Goal: Contribute content: Contribute content

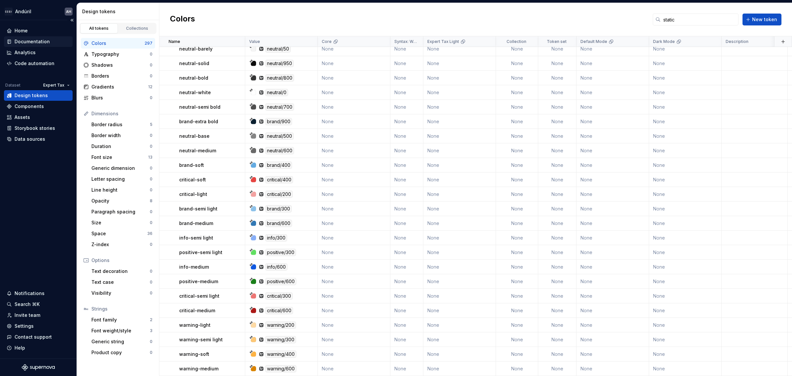
click at [34, 40] on div "Documentation" at bounding box center [32, 41] width 35 height 7
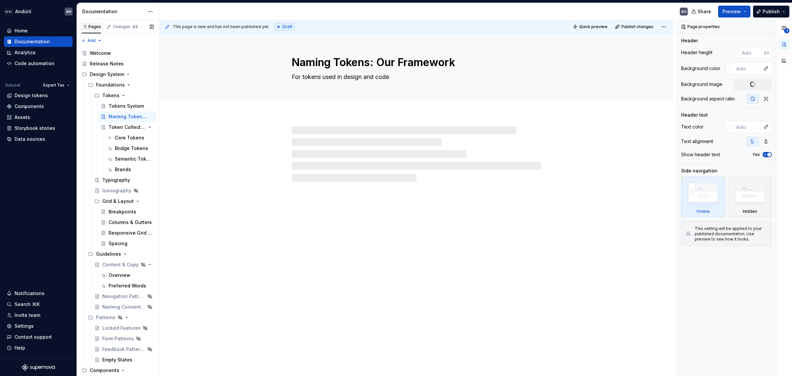
type textarea "*"
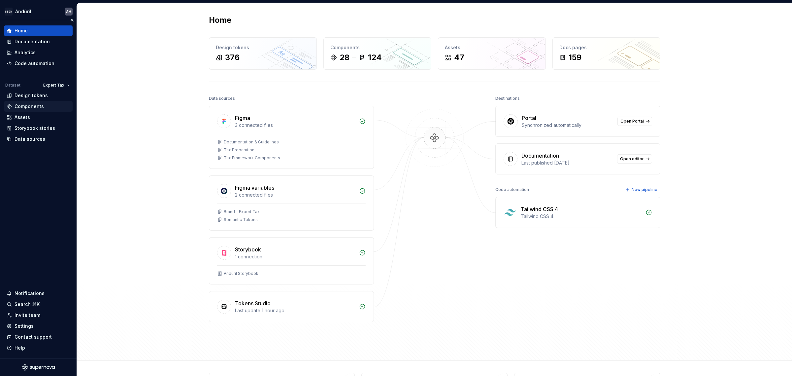
click at [41, 105] on div "Components" at bounding box center [29, 106] width 29 height 7
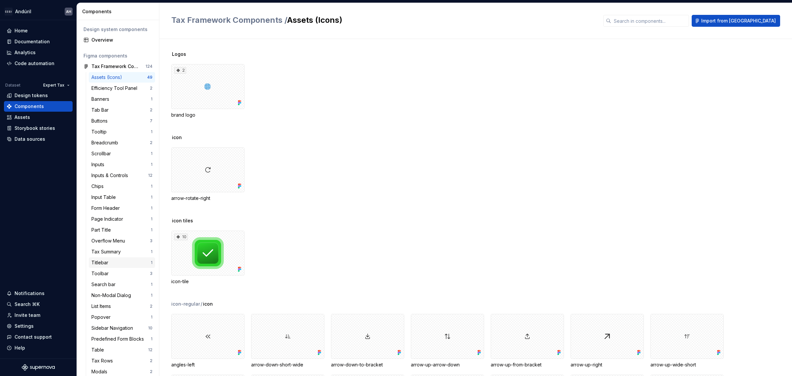
click at [121, 264] on div "Titlebar" at bounding box center [120, 262] width 59 height 7
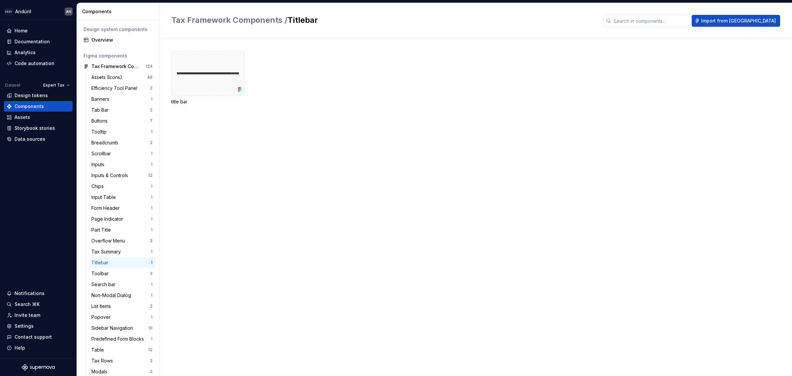
drag, startPoint x: 123, startPoint y: 263, endPoint x: 344, endPoint y: 220, distance: 225.7
click at [344, 220] on div "title bar" at bounding box center [481, 207] width 621 height 337
click at [222, 85] on div at bounding box center [207, 73] width 73 height 45
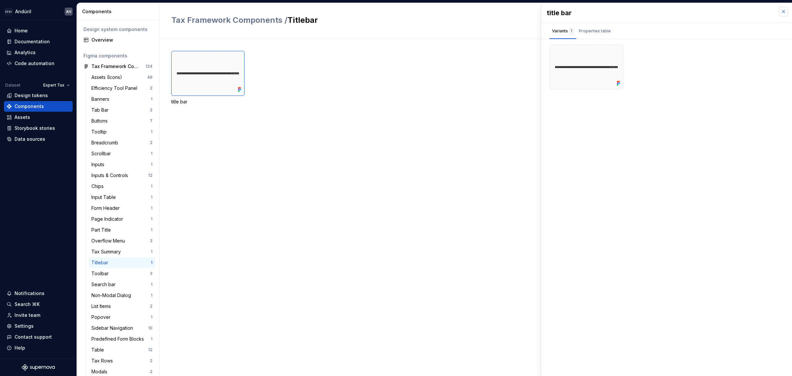
click at [786, 10] on button "button" at bounding box center [783, 11] width 9 height 9
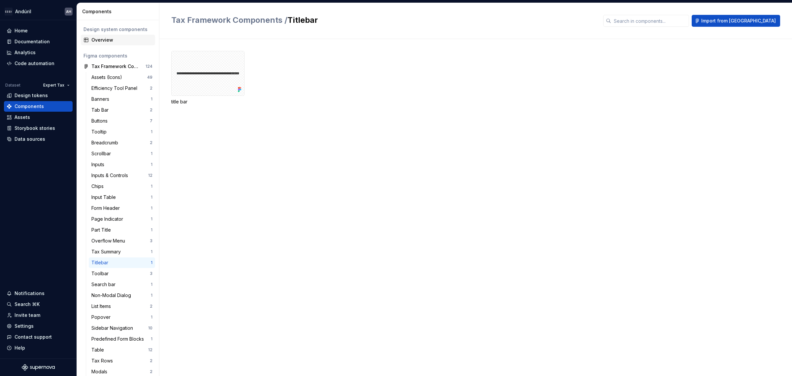
click at [113, 37] on div "Overview" at bounding box center [121, 40] width 61 height 7
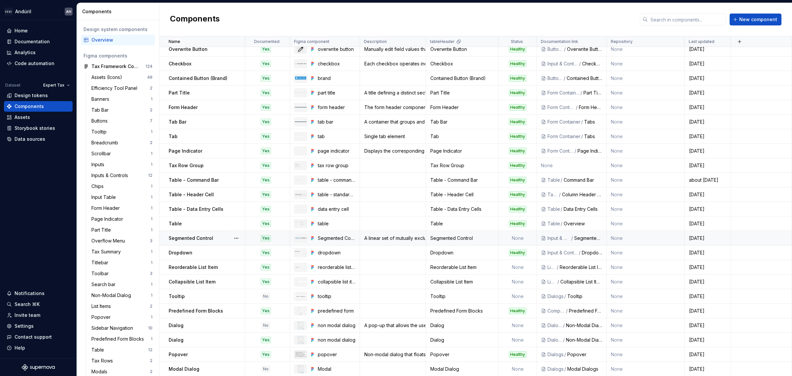
scroll to position [78, 0]
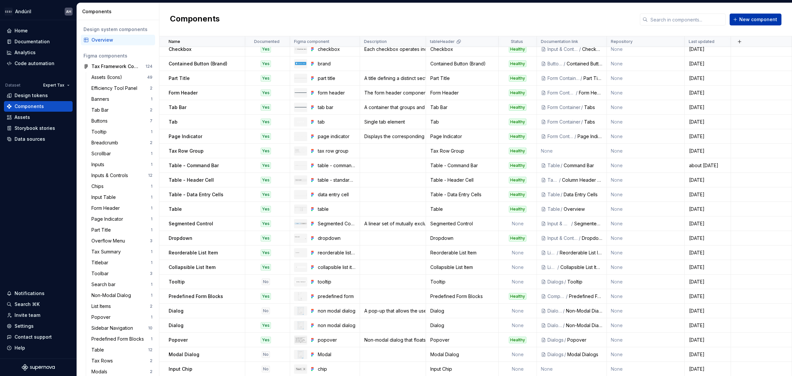
click at [750, 20] on span "New component" at bounding box center [759, 19] width 38 height 7
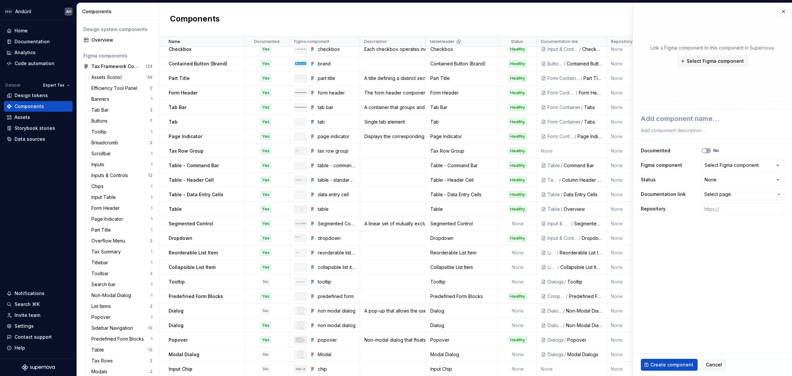
type textarea "*"
type textarea "H"
type textarea "*"
type textarea "He"
type textarea "*"
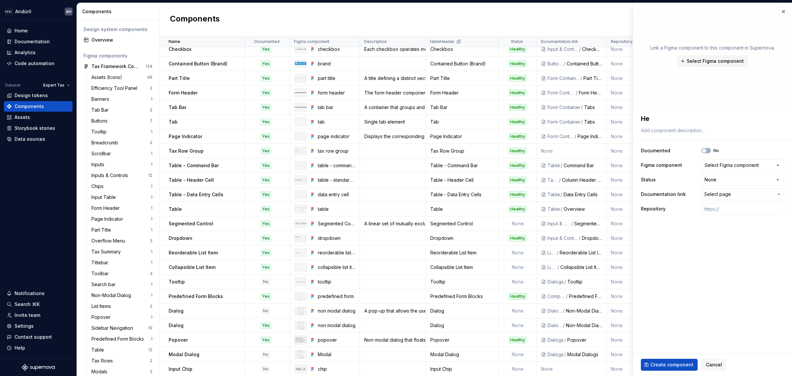
type textarea "Hea"
type textarea "*"
type textarea "Head"
type textarea "*"
type textarea "Heade"
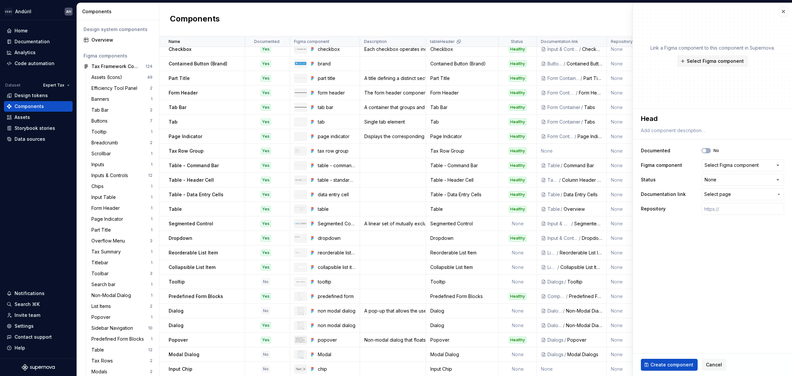
type textarea "*"
type textarea "Header"
type textarea "*"
type textarea "Headerb"
type textarea "*"
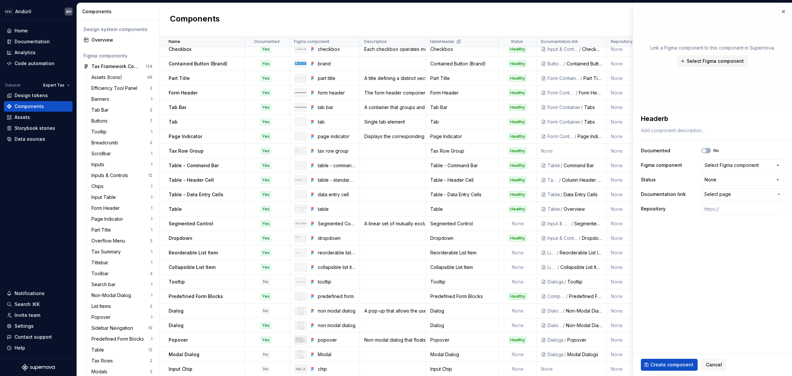
type textarea "Header"
type textarea "*"
type textarea "Header"
type textarea "*"
type textarea "Header B"
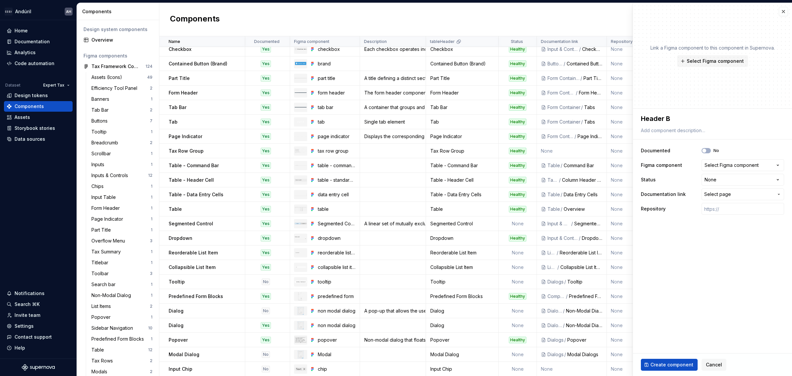
type textarea "*"
type textarea "Header Ba"
type textarea "*"
type textarea "Header Bar"
type textarea "*"
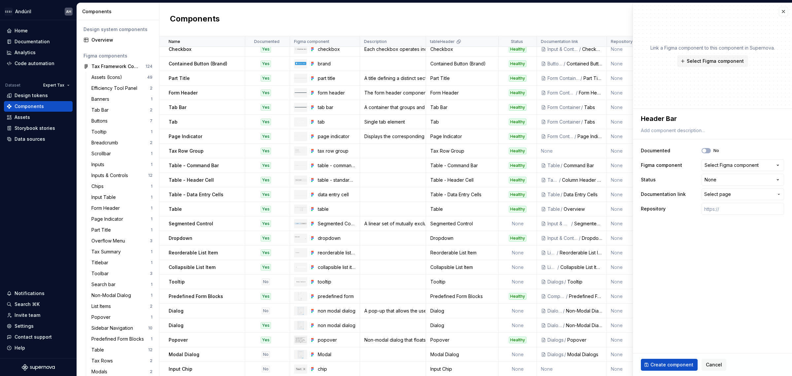
type textarea "Header Bar"
type textarea "*"
click at [664, 132] on textarea at bounding box center [711, 130] width 143 height 9
paste textarea "It serves as a central point for essential functions, including site titles, se…"
type textarea "It serves as a central point for essential functions, including site titles, se…"
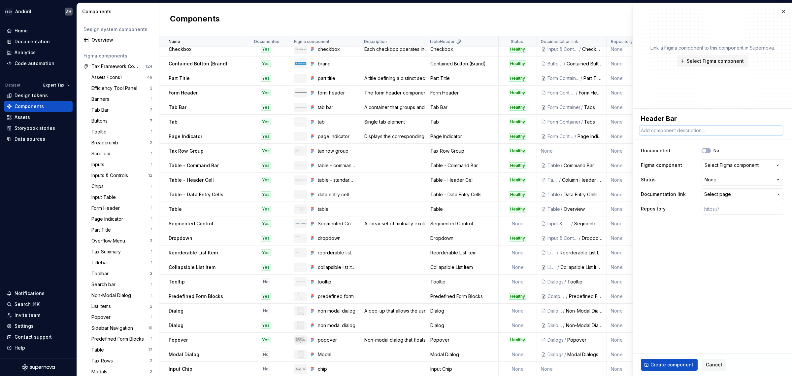
type textarea "*"
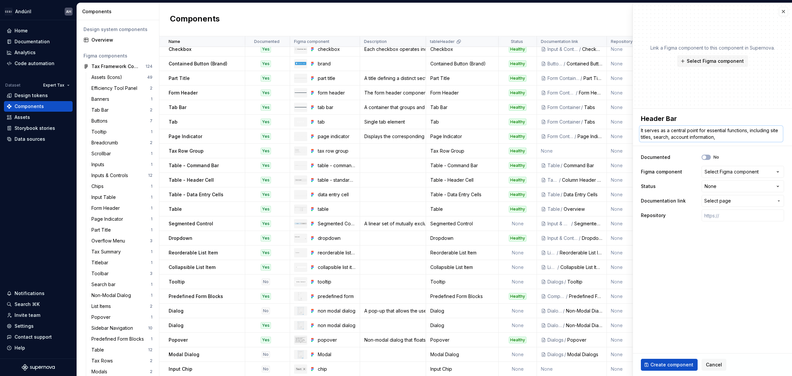
click at [646, 129] on textarea "It serves as a central point for essential functions, including site titles, se…" at bounding box center [711, 134] width 143 height 16
click at [649, 126] on textarea "It serves as a central point for essential functions, including site titles, se…" at bounding box center [711, 134] width 143 height 16
drag, startPoint x: 671, startPoint y: 131, endPoint x: 640, endPoint y: 131, distance: 31.4
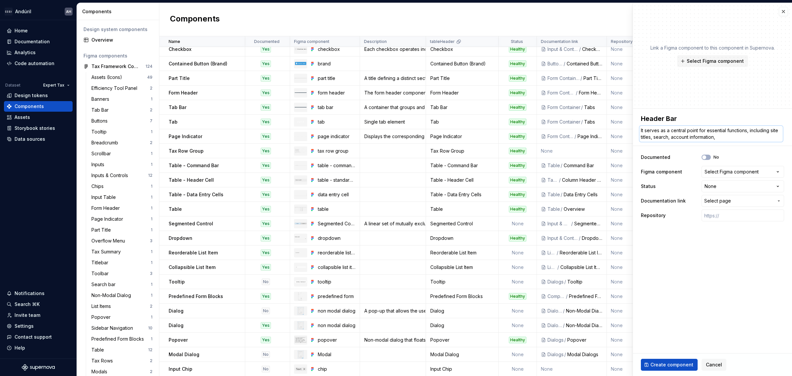
click at [640, 131] on textarea "It serves as a central point for essential functions, including site titles, se…" at bounding box center [711, 134] width 143 height 16
type textarea "Tcentral point for essential functions, including site titles, search, account …"
type textarea "*"
type textarea "Thcentral point for essential functions, including site titles, search, account…"
type textarea "*"
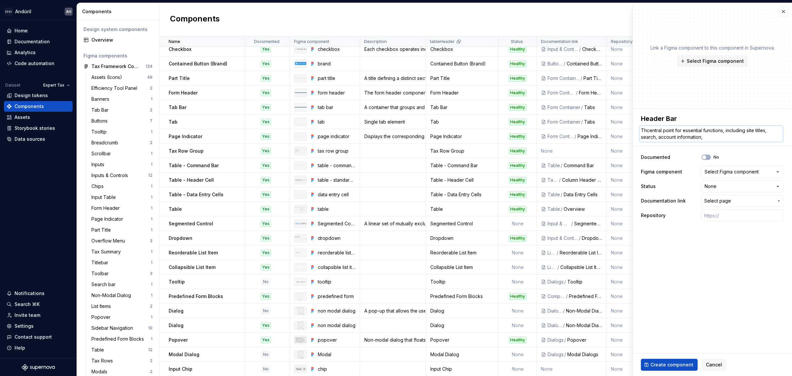
type textarea "Thecentral point for essential functions, including site titles, search, accoun…"
type textarea "*"
type textarea "The central point for essential functions, including site titles, search, accou…"
type textarea "*"
type textarea "The ccentral point for essential functions, including site titles, search, acco…"
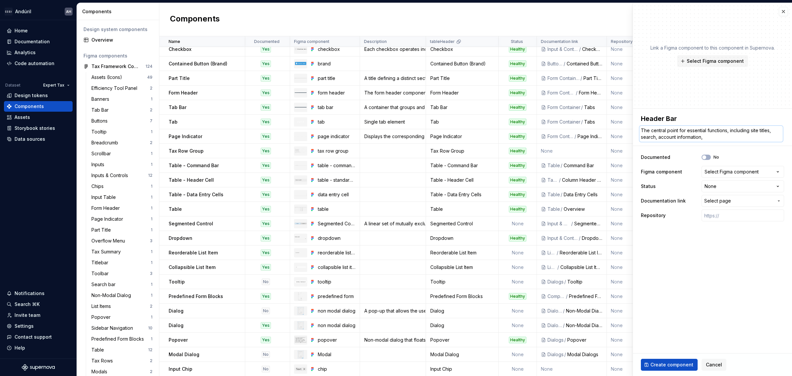
type textarea "*"
type textarea "The central point for essential functions, including site titles, search, accou…"
type textarea "*"
click at [729, 130] on textarea "The central point for essential functions, including site titles, search, accou…" at bounding box center [711, 134] width 143 height 16
drag, startPoint x: 771, startPoint y: 131, endPoint x: 755, endPoint y: 131, distance: 15.8
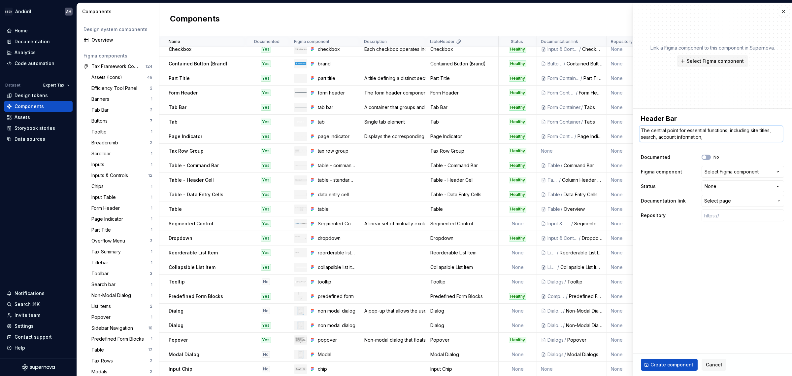
click at [755, 131] on textarea "The central point for essential functions, including site titles, search, accou…" at bounding box center [711, 134] width 143 height 16
click at [753, 130] on textarea "The central point for essential functions, including site titles, search, accou…" at bounding box center [711, 134] width 143 height 16
type textarea "The central point for essential functions, including patitles, search, account …"
type textarea "*"
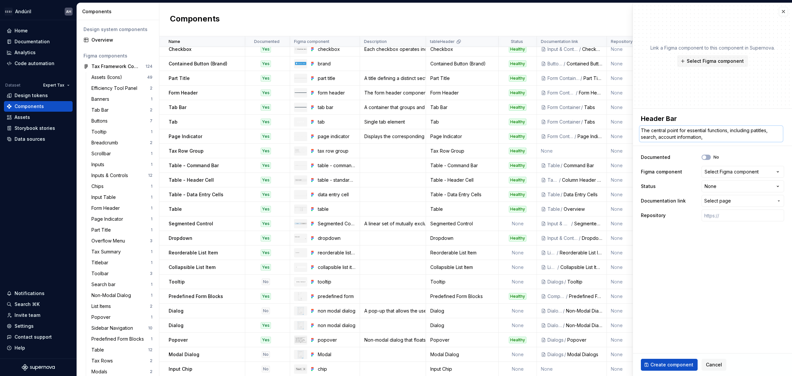
type textarea "The central point for essential functions, including pagtitles, search, account…"
type textarea "*"
type textarea "The central point for essential functions, including pagetitles, search, accoun…"
type textarea "*"
type textarea "The central point for essential functions, including page titles, search, accou…"
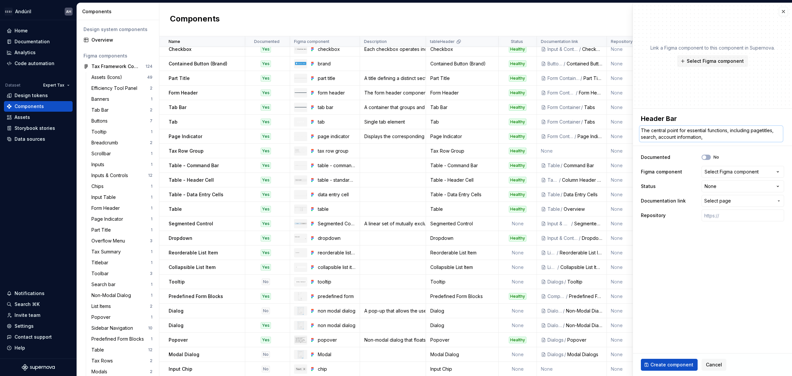
type textarea "*"
click at [770, 129] on textarea "The central point for essential functions, including page titles, search, accou…" at bounding box center [711, 134] width 143 height 16
type textarea "The central point for essential functions, including page t, search, account in…"
type textarea "*"
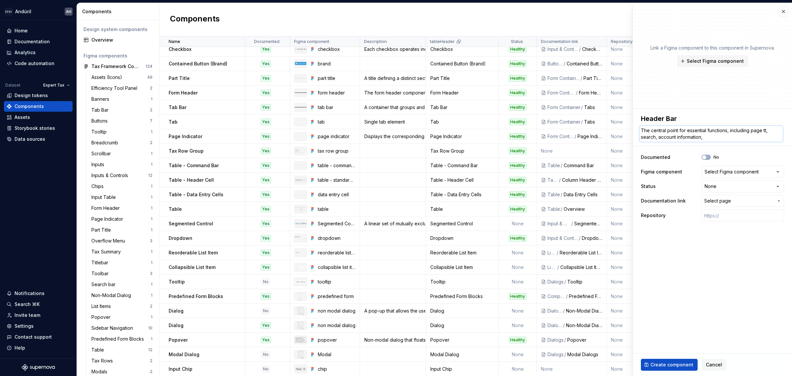
type textarea "The central point for essential functions, including page tti, search, account …"
type textarea "*"
type textarea "The central point for essential functions, including page tt, search, account i…"
type textarea "*"
type textarea "The central point for essential functions, including page t, search, account in…"
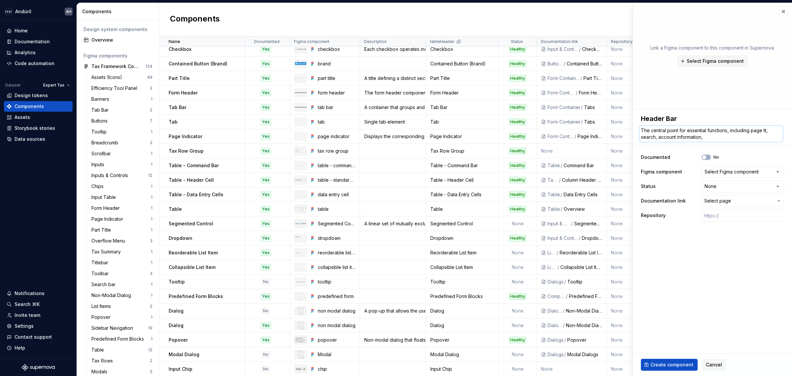
type textarea "*"
type textarea "The central point for essential functions, including page ti, search, account i…"
type textarea "*"
type textarea "The central point for essential functions, including page tit, search, account …"
type textarea "*"
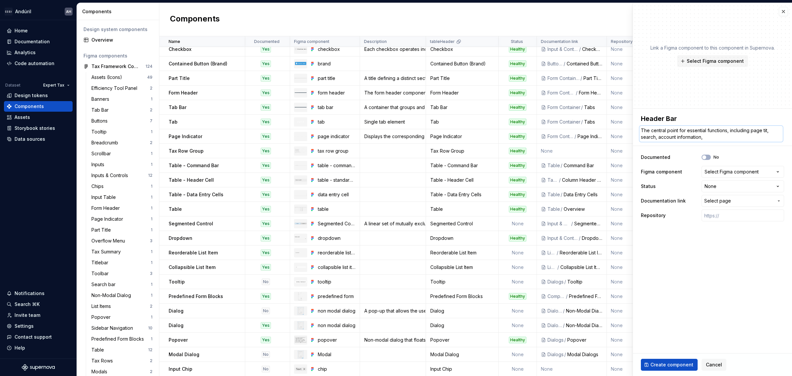
type textarea "The central point for essential functions, including page tite, search, account…"
type textarea "*"
drag, startPoint x: 726, startPoint y: 137, endPoint x: 638, endPoint y: 126, distance: 89.1
click at [638, 126] on div "**********" at bounding box center [712, 168] width 159 height 118
type textarea "*"
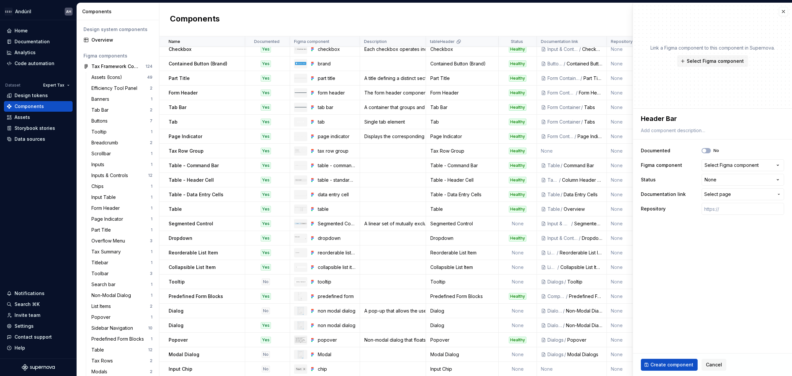
click at [703, 253] on fieldset "**********" at bounding box center [712, 242] width 159 height 267
click at [729, 162] on div "Select Figma component" at bounding box center [732, 165] width 54 height 7
type input "**********"
click at [643, 233] on html "Andúril AH Home Documentation Analytics Code automation Dataset Expert Tax Desi…" at bounding box center [396, 188] width 792 height 376
click at [717, 364] on span "Cancel" at bounding box center [714, 364] width 16 height 7
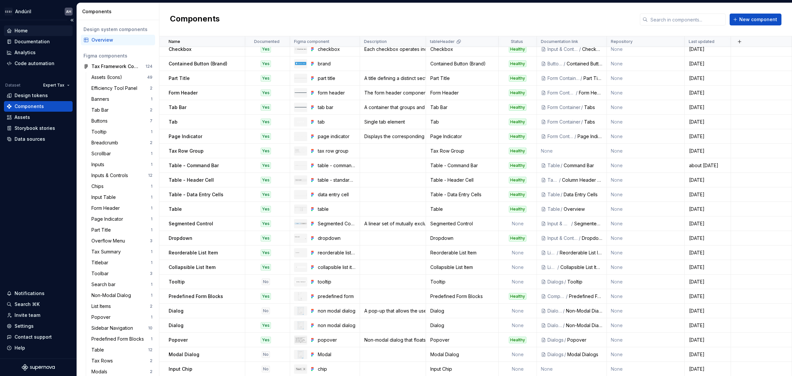
click at [39, 30] on div "Home" at bounding box center [38, 30] width 63 height 7
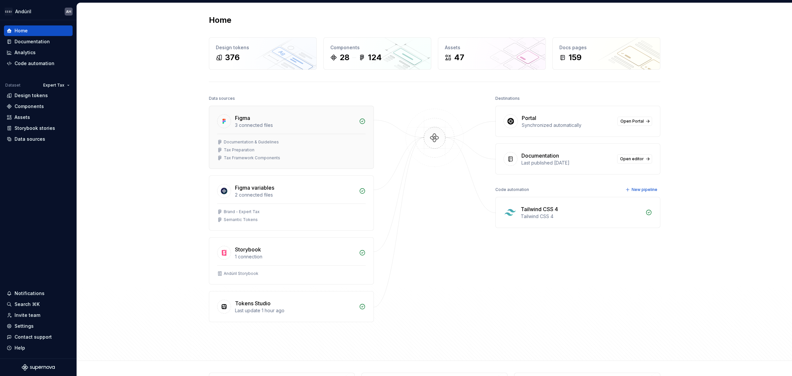
click at [295, 137] on div "Documentation & Guidelines Tax Preparation Tax Framework Components" at bounding box center [291, 151] width 164 height 35
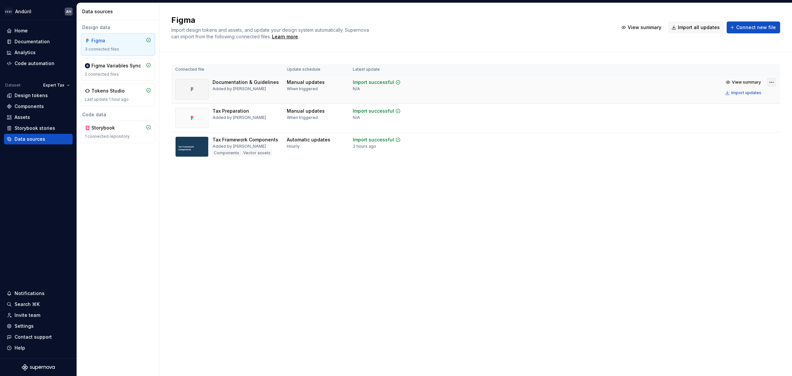
click at [771, 81] on html "Andúril AH Home Documentation Analytics Code automation Dataset Expert Tax Desi…" at bounding box center [396, 188] width 792 height 376
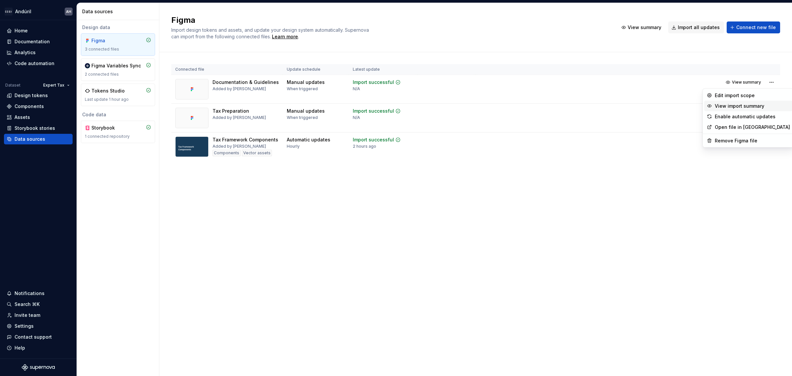
click at [757, 108] on div "View import summary" at bounding box center [752, 106] width 75 height 7
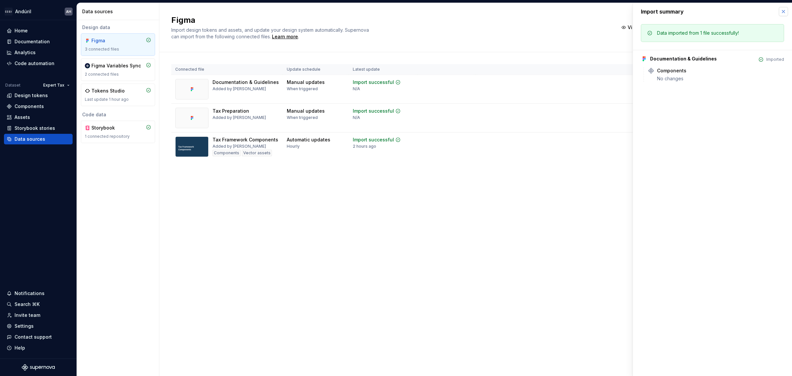
click at [781, 12] on button "button" at bounding box center [783, 11] width 9 height 9
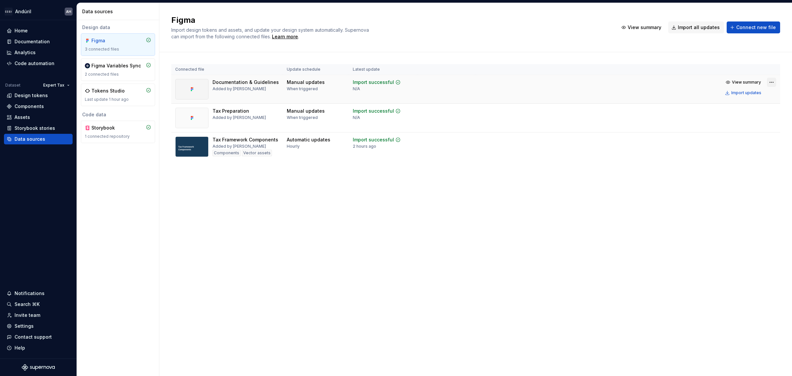
click at [773, 81] on html "Andúril AH Home Documentation Analytics Code automation Dataset Expert Tax Desi…" at bounding box center [396, 188] width 792 height 376
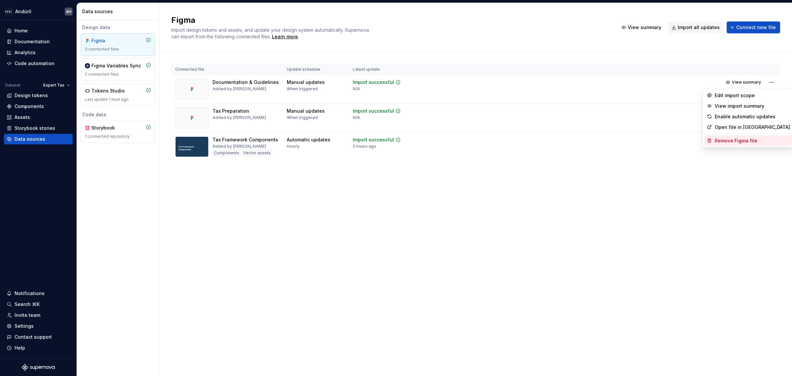
click at [749, 137] on div "Remove Figma file" at bounding box center [752, 140] width 75 height 7
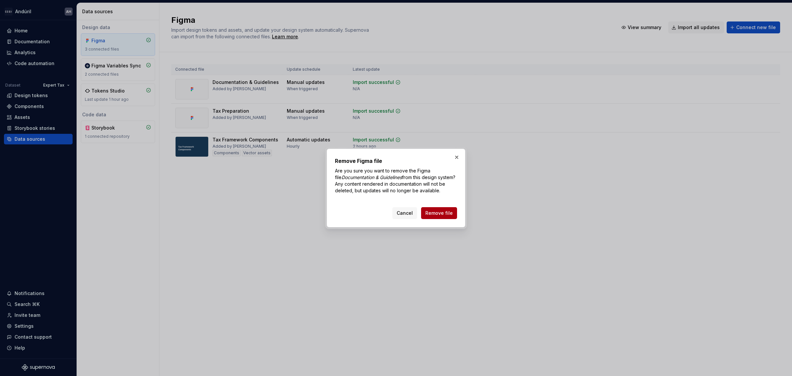
click at [440, 217] on button "Remove file" at bounding box center [439, 213] width 36 height 12
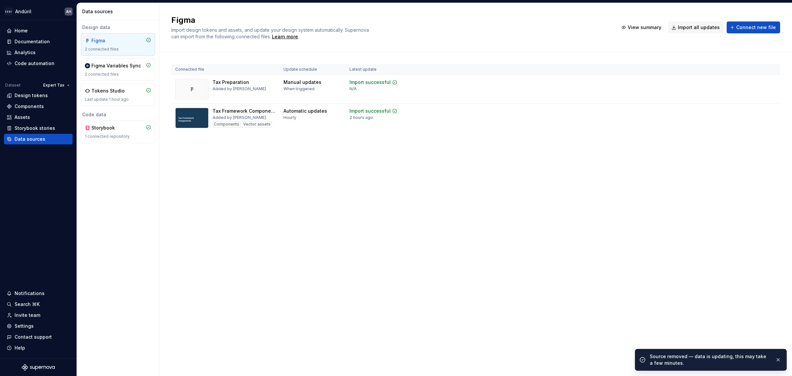
click at [458, 149] on div "Connected file Update schedule Latest update Tax Preparation Added by [PERSON_N…" at bounding box center [475, 104] width 609 height 105
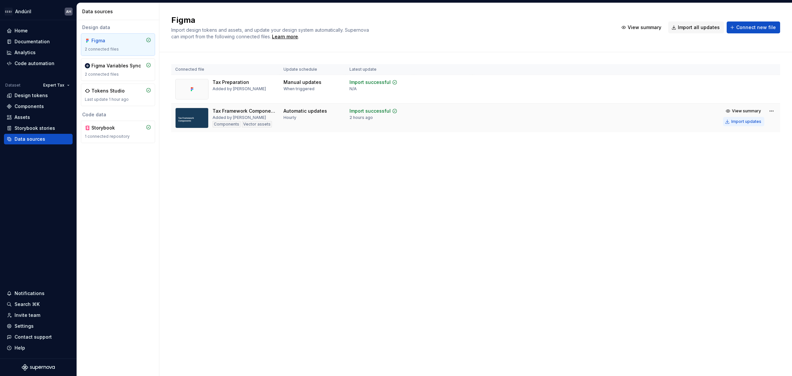
click at [752, 123] on div "Import updates" at bounding box center [747, 121] width 30 height 5
click at [31, 41] on div "Documentation" at bounding box center [32, 41] width 35 height 7
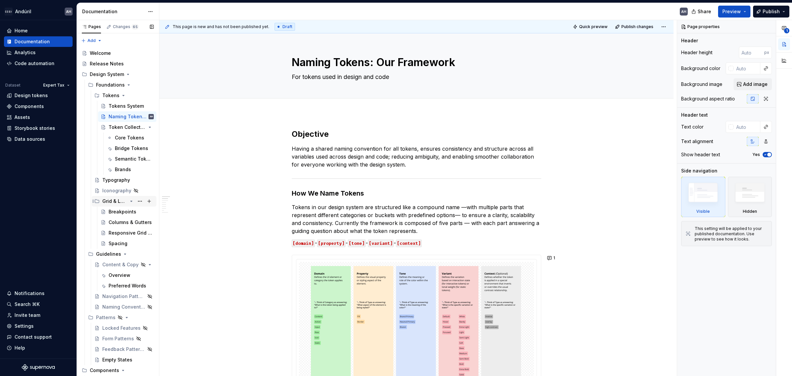
click at [131, 201] on icon "Page tree" at bounding box center [132, 201] width 2 height 1
click at [124, 211] on icon "Page tree" at bounding box center [124, 211] width 5 height 5
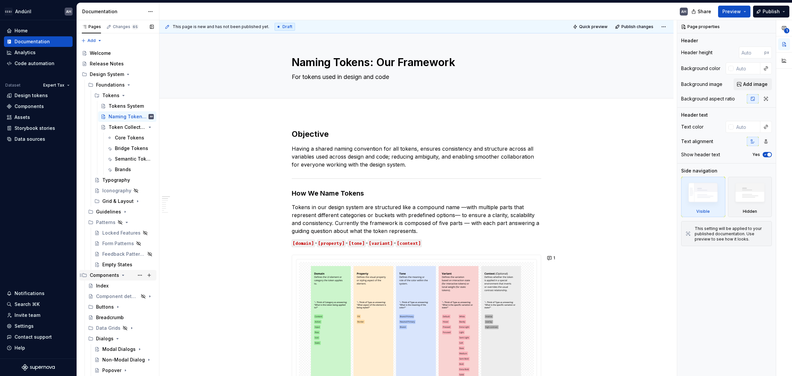
click at [121, 275] on icon "Page tree" at bounding box center [123, 274] width 5 height 5
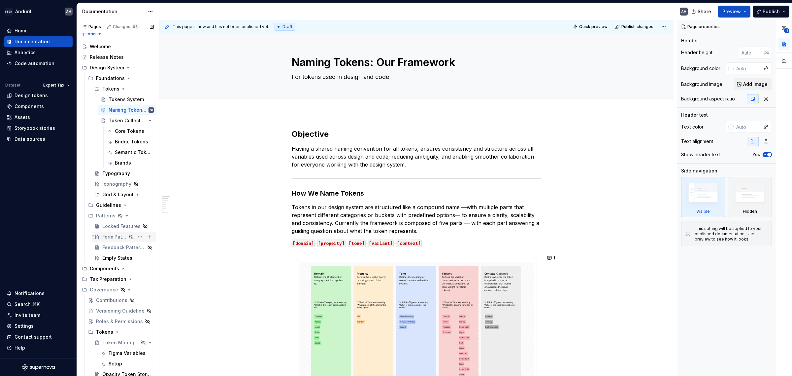
scroll to position [8, 0]
click at [128, 277] on icon "Page tree" at bounding box center [130, 277] width 5 height 5
click at [121, 286] on icon "Page tree" at bounding box center [121, 287] width 5 height 5
click at [121, 288] on icon "Page tree" at bounding box center [121, 288] width 1 height 2
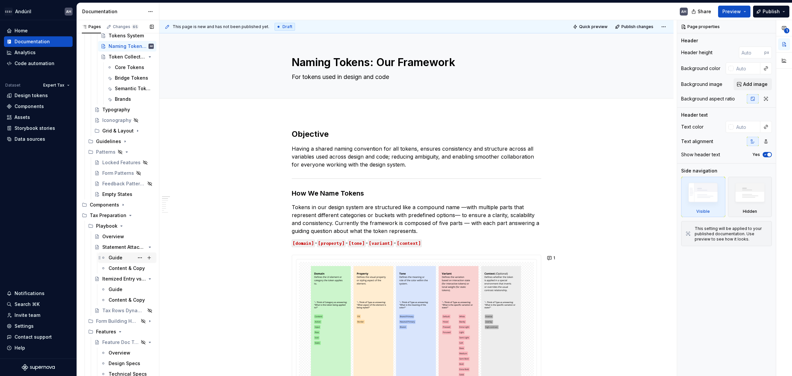
scroll to position [91, 0]
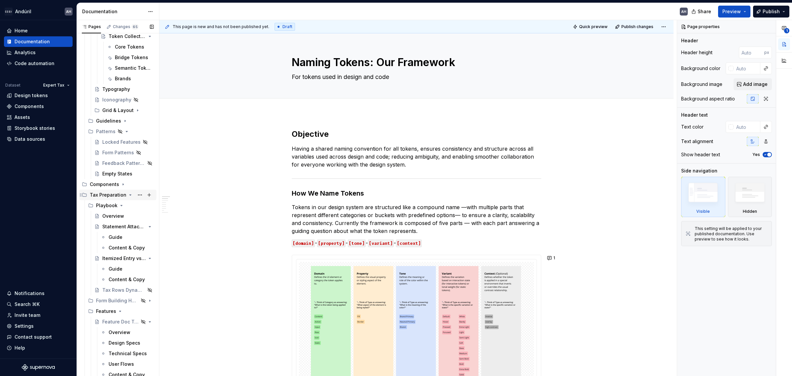
click at [130, 195] on icon "Page tree" at bounding box center [131, 194] width 2 height 1
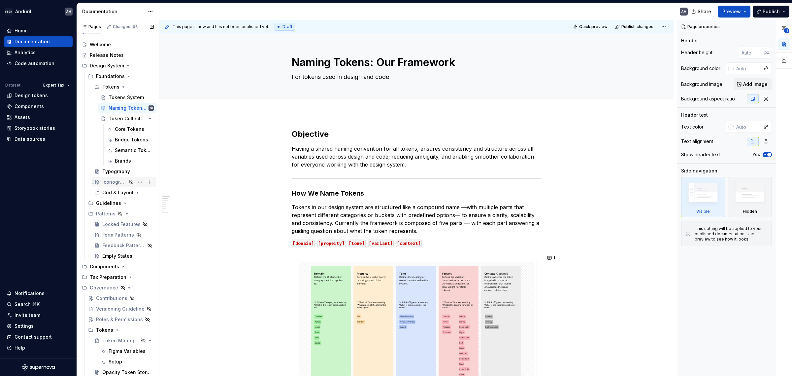
scroll to position [8, 0]
click at [123, 266] on icon "Page tree" at bounding box center [123, 267] width 1 height 2
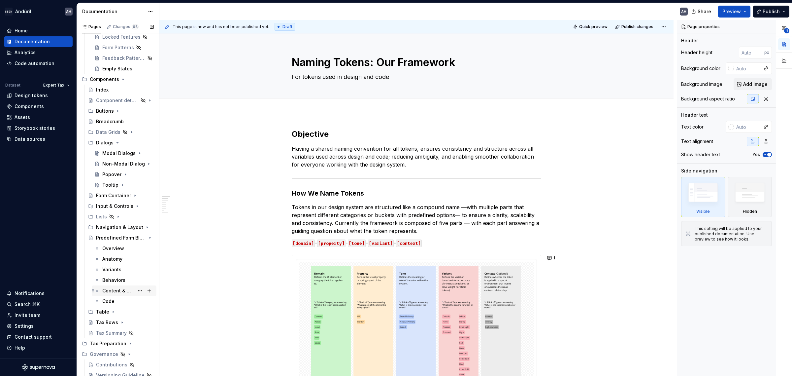
scroll to position [215, 0]
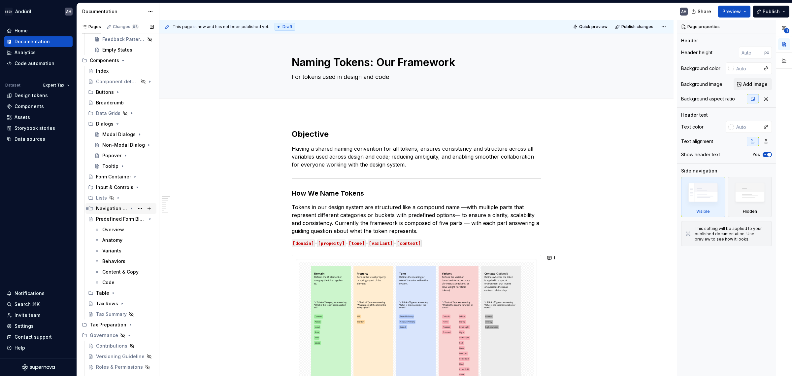
click at [119, 207] on div "Navigation & Layout" at bounding box center [111, 208] width 31 height 7
click at [116, 228] on div "Toolbar" at bounding box center [111, 229] width 18 height 7
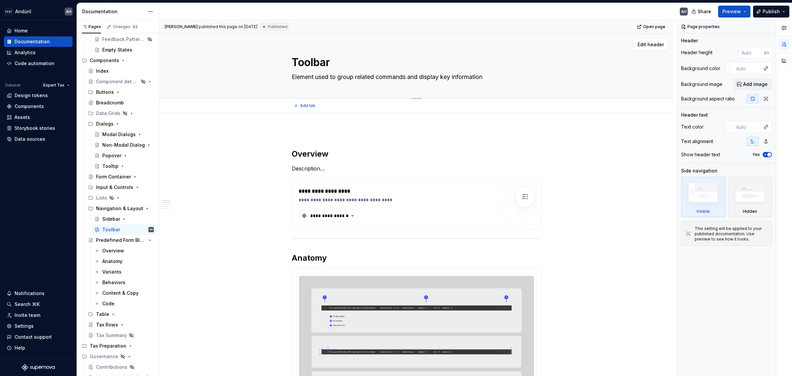
click at [315, 60] on textarea "Toolbar" at bounding box center [416, 62] width 250 height 16
type textarea "*"
type textarea "He"
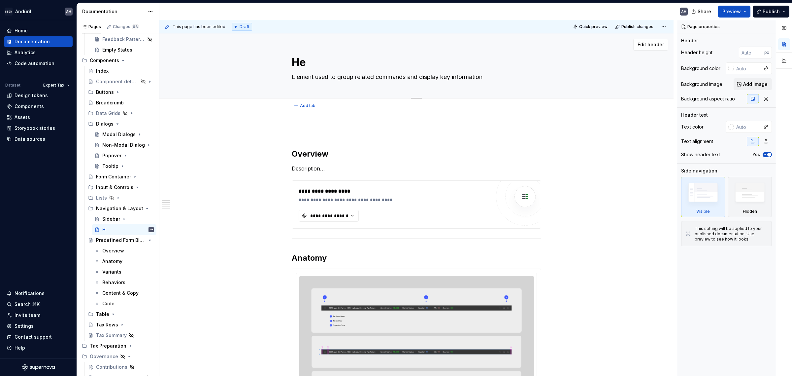
type textarea "*"
type textarea "Hea"
type textarea "*"
type textarea "Head"
type textarea "*"
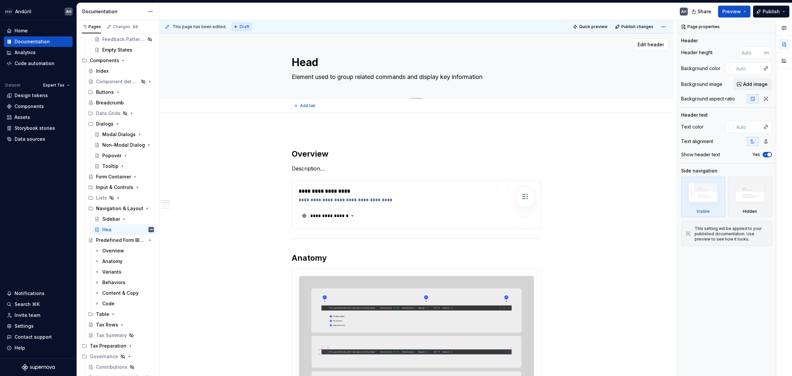
type textarea "Heade"
type textarea "*"
type textarea "Header"
type textarea "*"
type textarea "Header"
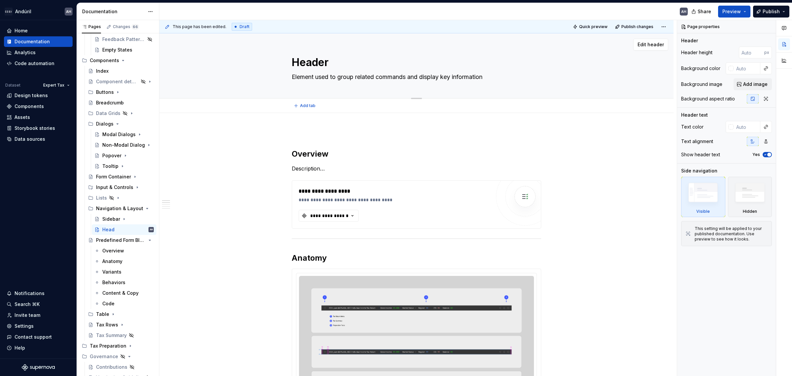
type textarea "*"
type textarea "Header B"
type textarea "*"
type textarea "Header Ba"
type textarea "*"
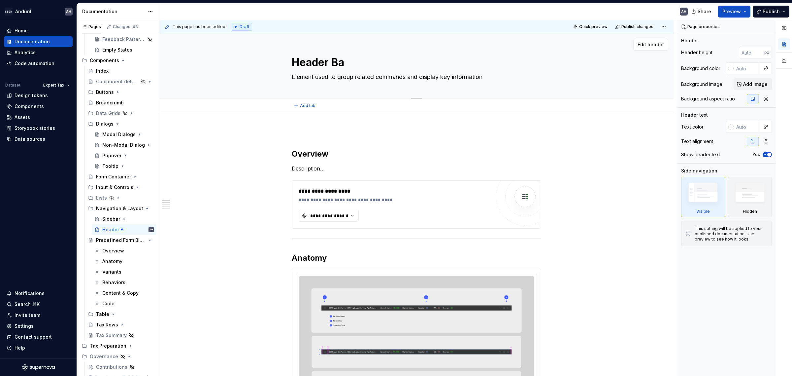
type textarea "Header Bar"
type textarea "*"
type textarea "Header Bar"
click at [137, 207] on button "Page tree" at bounding box center [139, 208] width 9 height 9
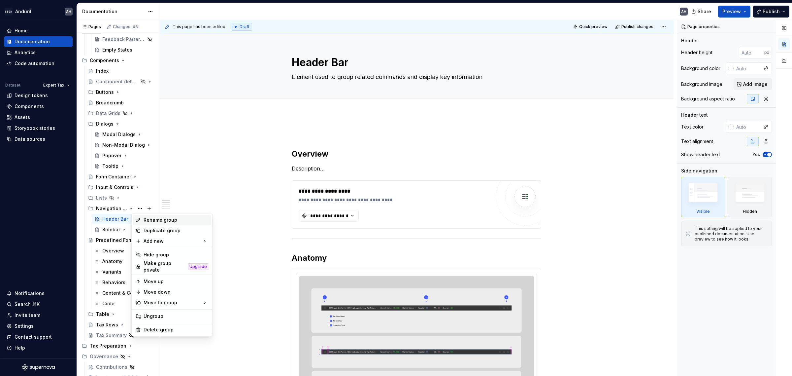
click at [163, 221] on div "Rename group" at bounding box center [176, 220] width 65 height 7
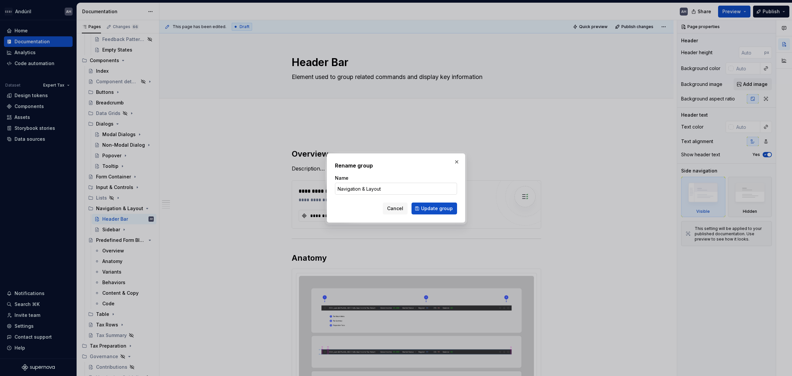
click at [349, 185] on input "Navigation & Layout" at bounding box center [396, 189] width 122 height 12
click at [361, 188] on input "Navigation & Layout" at bounding box center [396, 189] width 122 height 12
type textarea "*"
drag, startPoint x: 384, startPoint y: 188, endPoint x: 362, endPoint y: 190, distance: 22.5
click at [362, 190] on input "Navigation & Layout" at bounding box center [396, 189] width 122 height 12
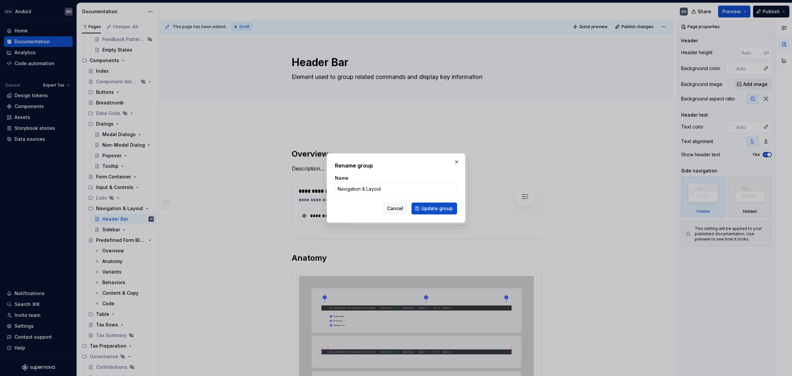
type input "Navigation"
type textarea "*"
type input "Navigation"
click at [365, 207] on div "Cancel Update group" at bounding box center [396, 208] width 122 height 12
click at [435, 206] on span "Update group" at bounding box center [437, 208] width 32 height 7
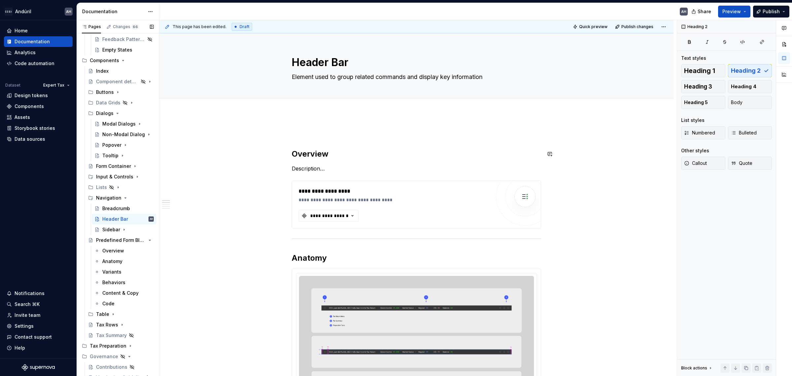
click at [292, 154] on h2 "Overview" at bounding box center [417, 154] width 250 height 11
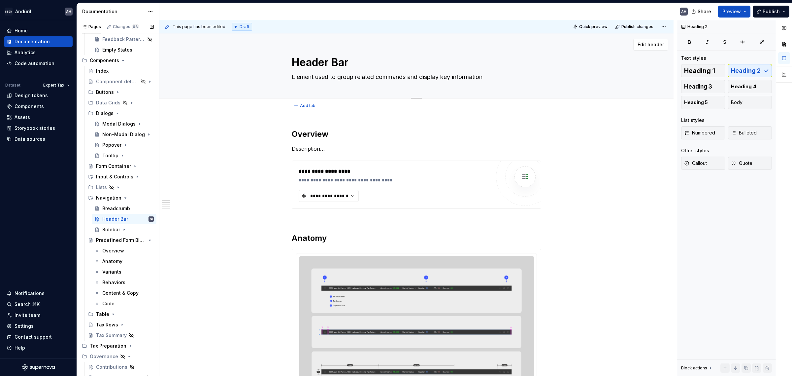
click at [339, 78] on textarea "Element used to group related commands and display key information" at bounding box center [416, 77] width 250 height 11
type textarea "*"
click at [314, 145] on p "Description…" at bounding box center [417, 149] width 250 height 8
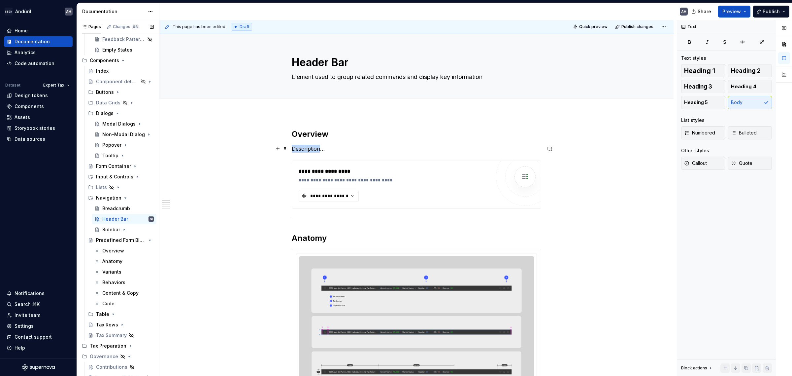
click at [314, 145] on p "Description…" at bounding box center [417, 149] width 250 height 8
click at [344, 189] on div "**********" at bounding box center [395, 184] width 192 height 34
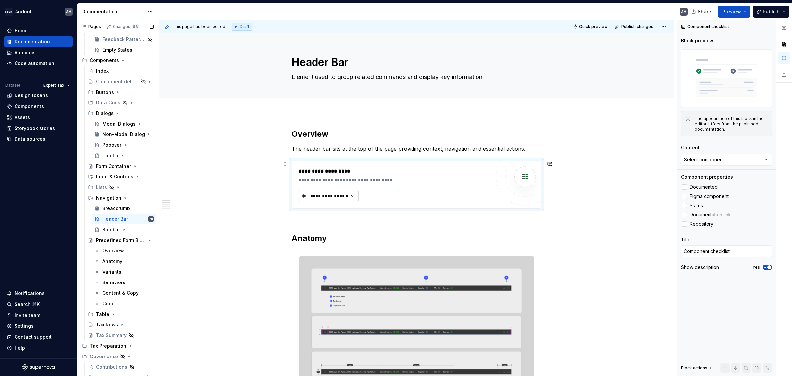
click at [344, 195] on div "**********" at bounding box center [330, 195] width 40 height 7
type textarea "*"
type input "h"
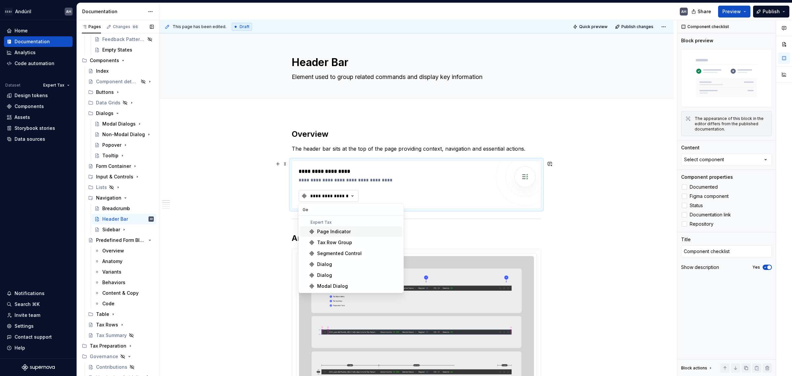
type input "G"
type input "Hea"
click at [347, 195] on div "**********" at bounding box center [330, 195] width 40 height 7
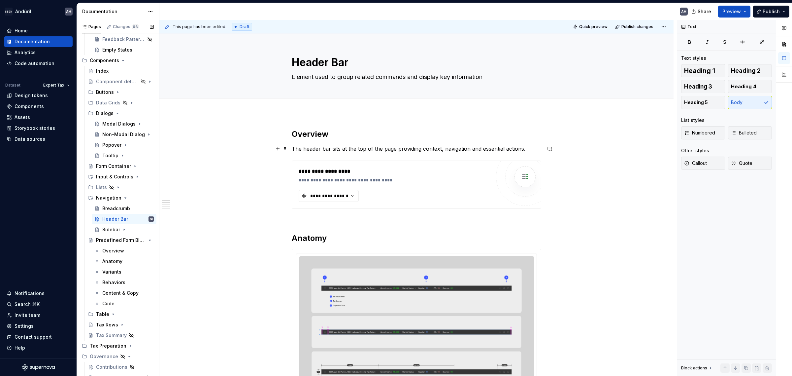
click at [403, 151] on p "The header bar sits at the top of the page providing context, navigation and es…" at bounding box center [417, 149] width 250 height 8
click at [429, 132] on h2 "Overview" at bounding box center [417, 134] width 250 height 11
click at [38, 105] on div "Components" at bounding box center [29, 106] width 29 height 7
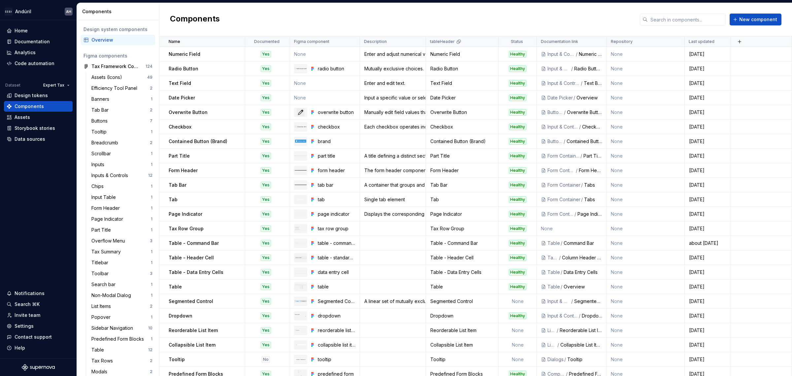
click at [750, 25] on div "Components New component" at bounding box center [475, 19] width 633 height 33
click at [751, 18] on span "New component" at bounding box center [759, 19] width 38 height 7
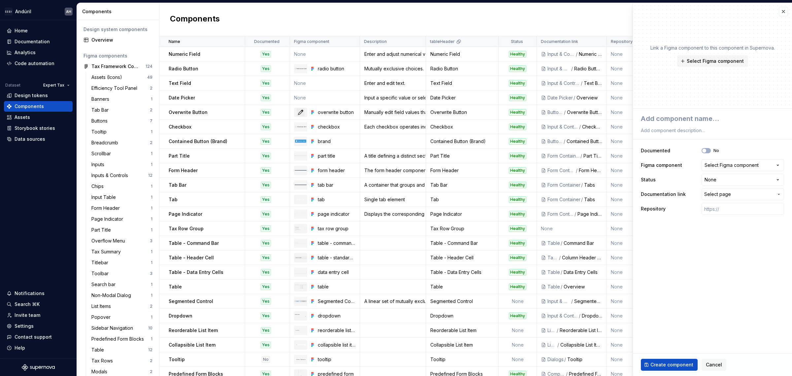
click at [600, 17] on div "Components New component" at bounding box center [475, 19] width 633 height 33
click at [674, 113] on textarea at bounding box center [711, 119] width 143 height 12
type textarea "*"
type textarea "H"
type textarea "*"
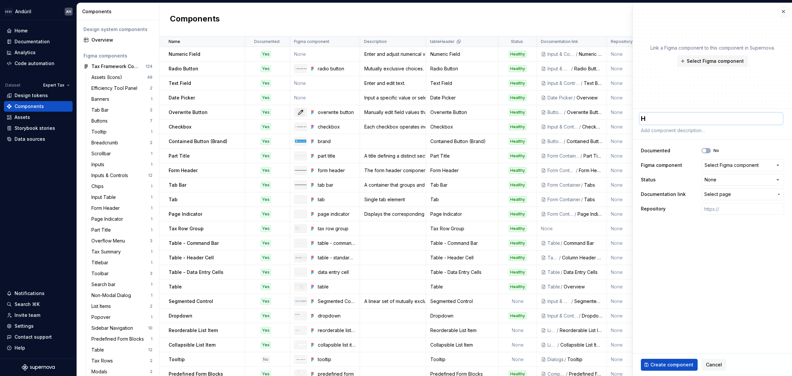
type textarea "He"
type textarea "*"
type textarea "Hea"
type textarea "*"
type textarea "Head"
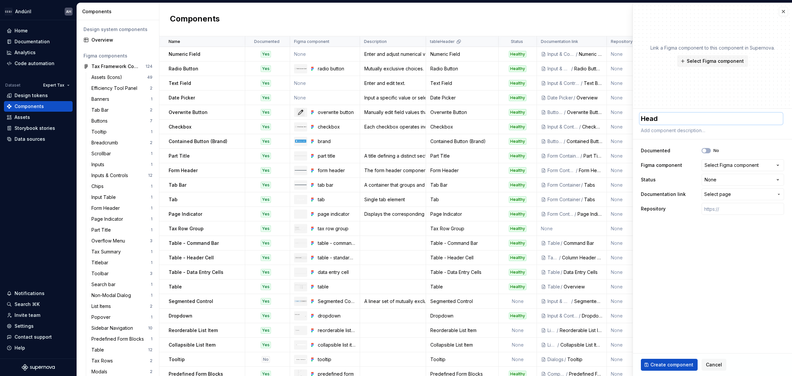
type textarea "*"
type textarea "Heade"
type textarea "*"
type textarea "Header"
type textarea "*"
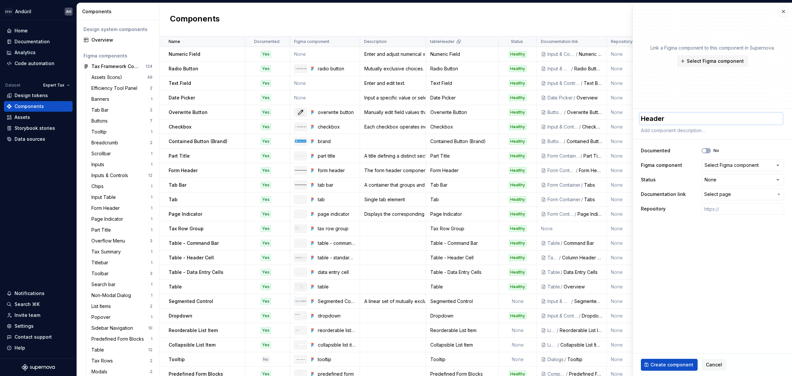
type textarea "Header"
type textarea "*"
type textarea "Header B"
type textarea "*"
type textarea "Header Ba"
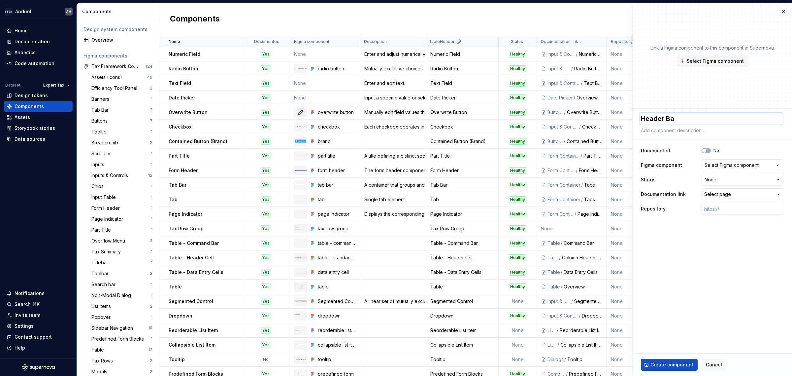
type textarea "*"
type textarea "Header Bar"
click at [723, 168] on div "Select Figma component" at bounding box center [732, 165] width 54 height 7
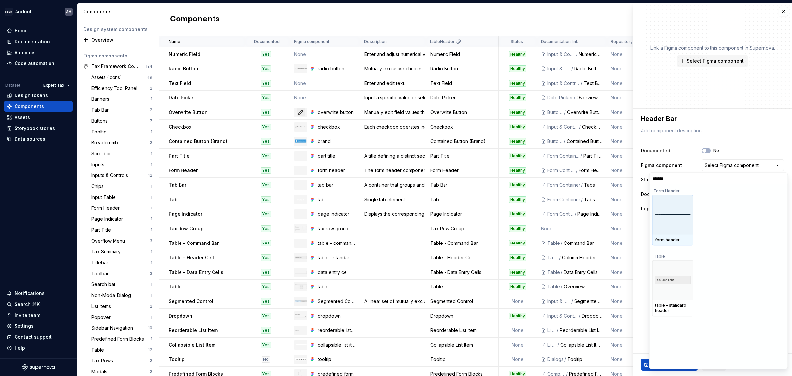
type input "******"
click at [733, 146] on html "Andúril AH Home Documentation Analytics Code automation Dataset Expert Tax Desi…" at bounding box center [396, 188] width 792 height 376
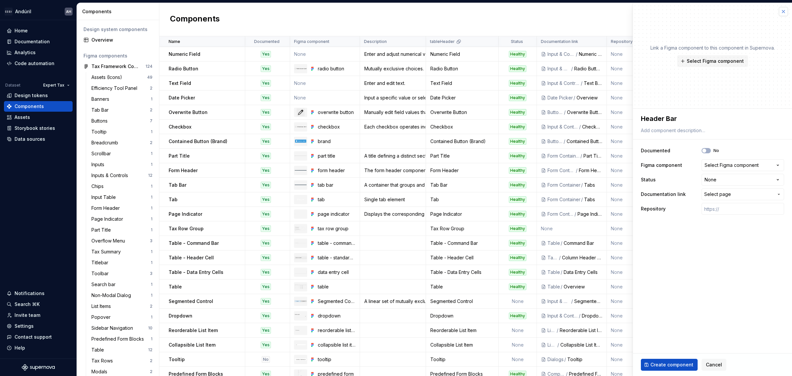
click at [783, 14] on button "button" at bounding box center [783, 11] width 9 height 9
click at [58, 38] on div "Documentation" at bounding box center [38, 41] width 63 height 7
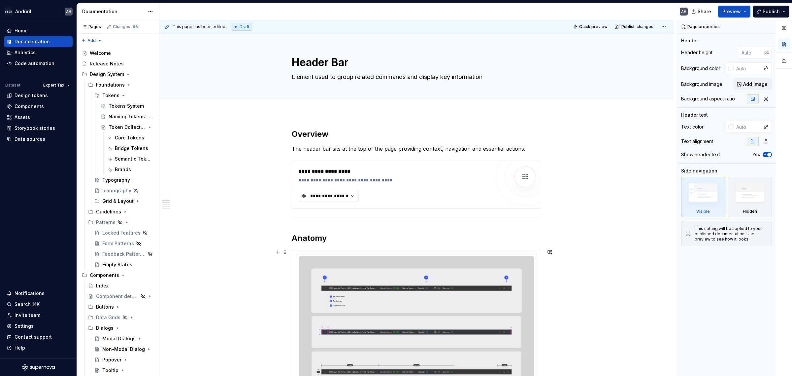
click at [448, 319] on img at bounding box center [416, 328] width 235 height 144
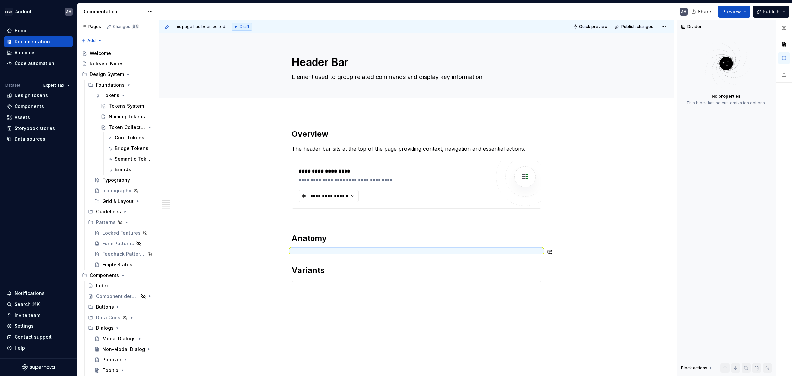
click at [375, 236] on h2 "Anatomy" at bounding box center [417, 238] width 250 height 11
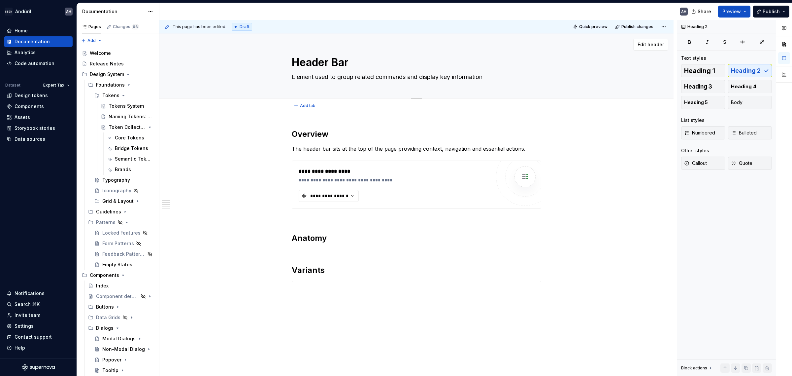
click at [324, 64] on textarea "Header Bar" at bounding box center [416, 62] width 250 height 16
click at [324, 162] on div "**********" at bounding box center [416, 185] width 249 height 48
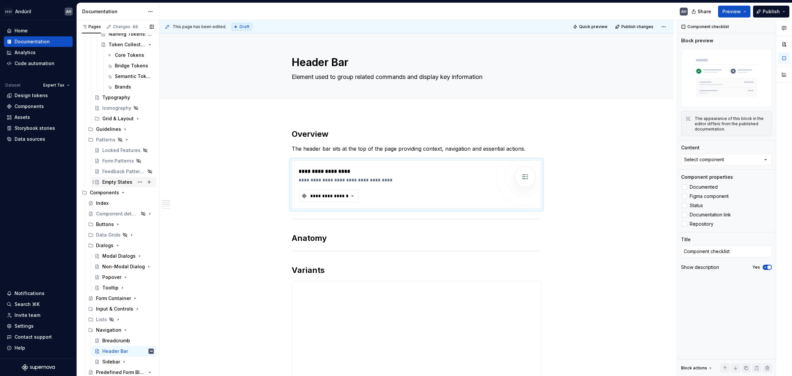
scroll to position [124, 0]
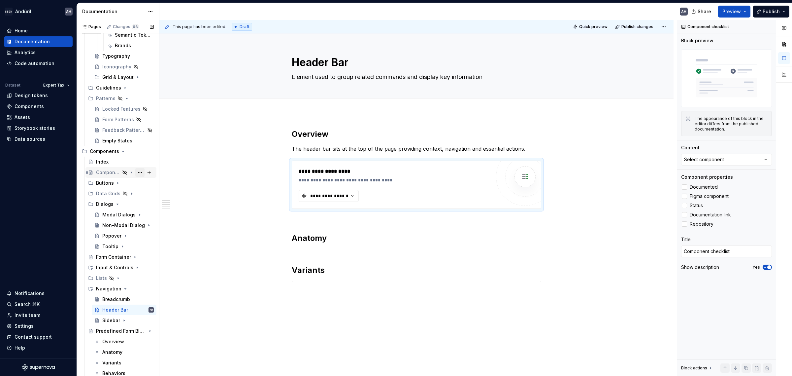
click at [137, 172] on button "Page tree" at bounding box center [139, 172] width 9 height 9
click at [164, 196] on div "Duplicate page" at bounding box center [176, 194] width 65 height 7
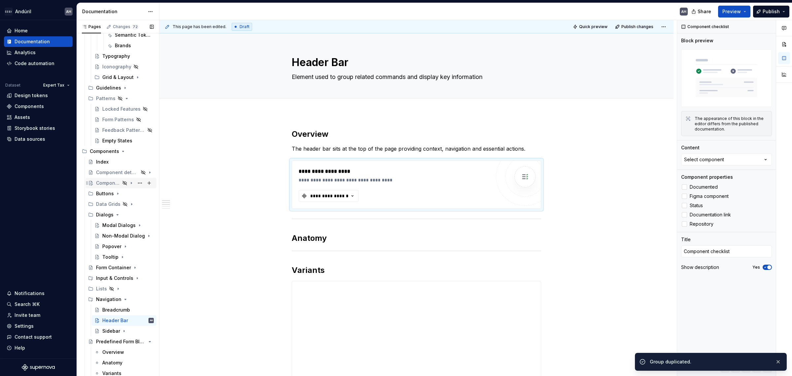
click at [106, 183] on div "Component detail template" at bounding box center [108, 183] width 24 height 7
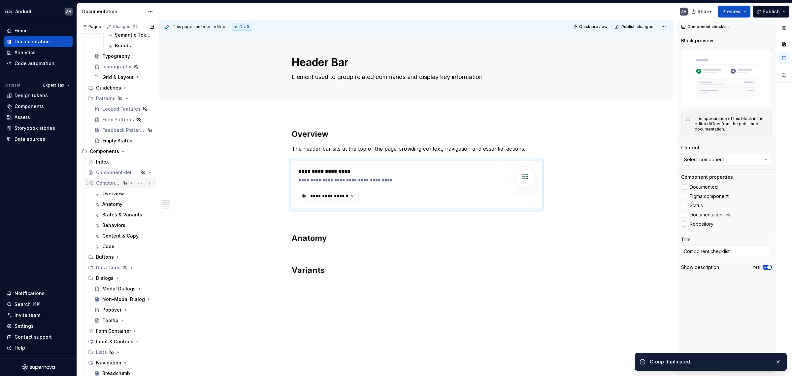
click at [94, 183] on div "Component detail template" at bounding box center [121, 182] width 66 height 9
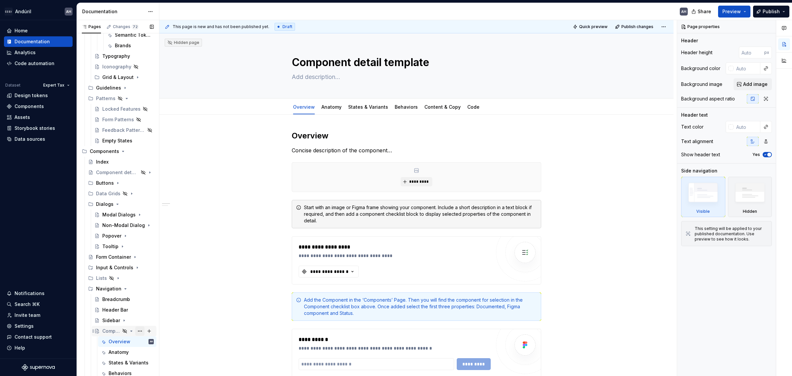
click at [137, 329] on button "Page tree" at bounding box center [139, 330] width 9 height 9
click at [229, 217] on html "Andúril AH Home Documentation Analytics Code automation Dataset Expert Tax Desi…" at bounding box center [396, 188] width 792 height 376
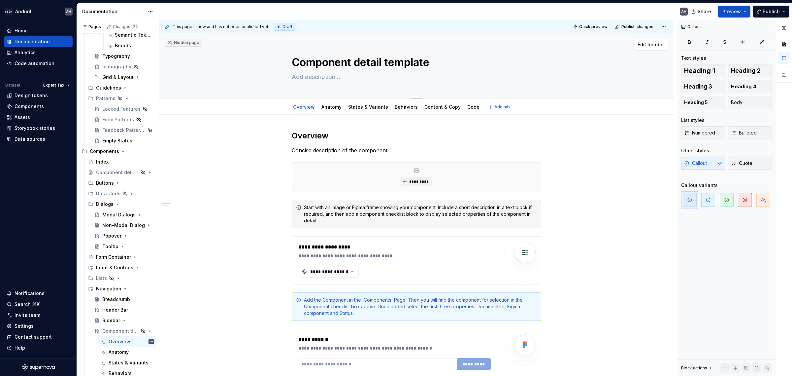
click at [318, 65] on textarea "Component detail template" at bounding box center [416, 62] width 250 height 16
click at [307, 62] on textarea "Component detail template" at bounding box center [416, 62] width 250 height 16
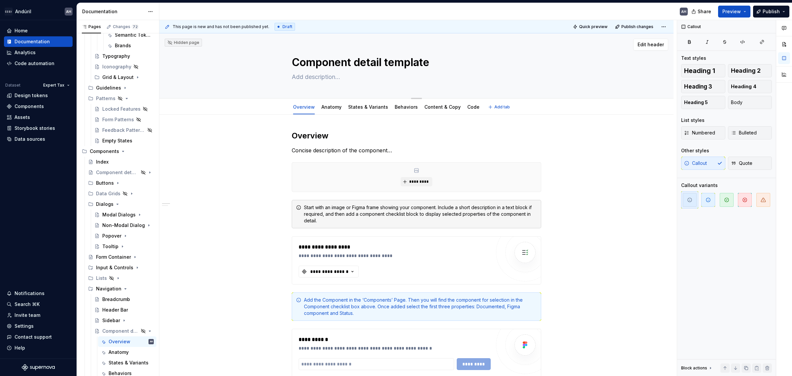
click at [307, 62] on textarea "Component detail template" at bounding box center [416, 62] width 250 height 16
type textarea "*"
type textarea "H"
type textarea "*"
type textarea "He"
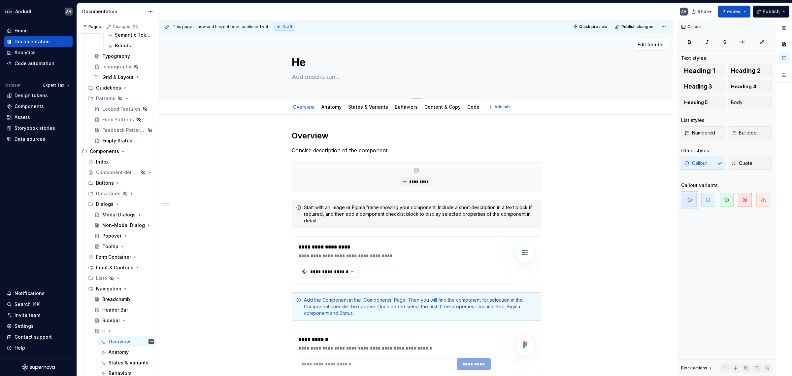
type textarea "*"
type textarea "Hea"
type textarea "*"
type textarea "Head"
type textarea "*"
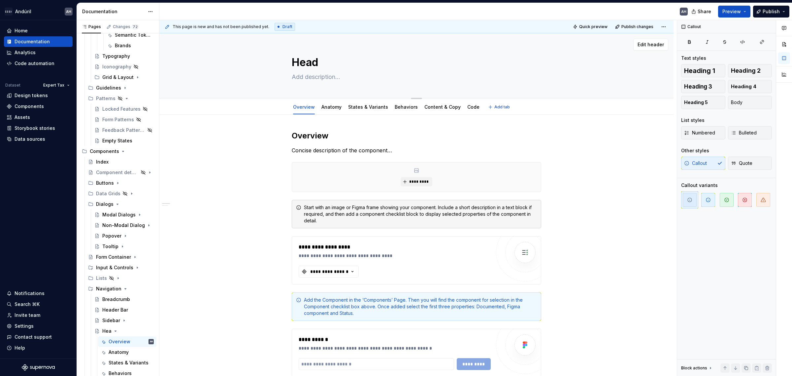
type textarea "Heade"
type textarea "*"
type textarea "Header"
type textarea "*"
type textarea "Header"
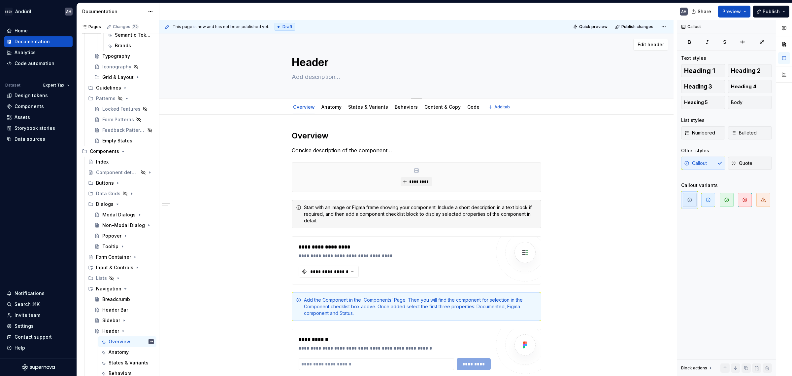
type textarea "*"
type textarea "Header B"
type textarea "*"
type textarea "Header Ba"
type textarea "*"
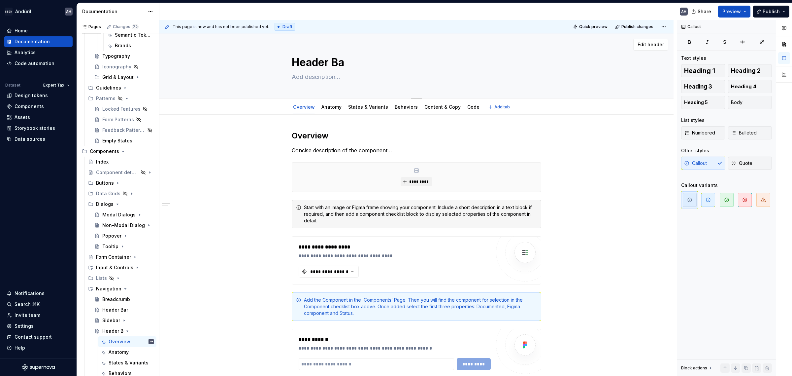
type textarea "Header Bar"
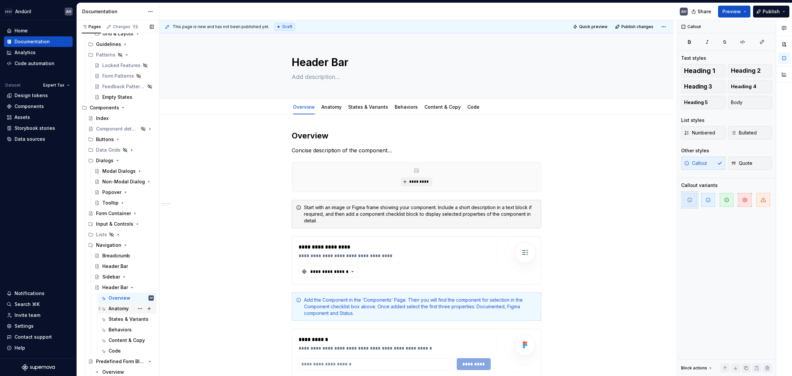
scroll to position [206, 0]
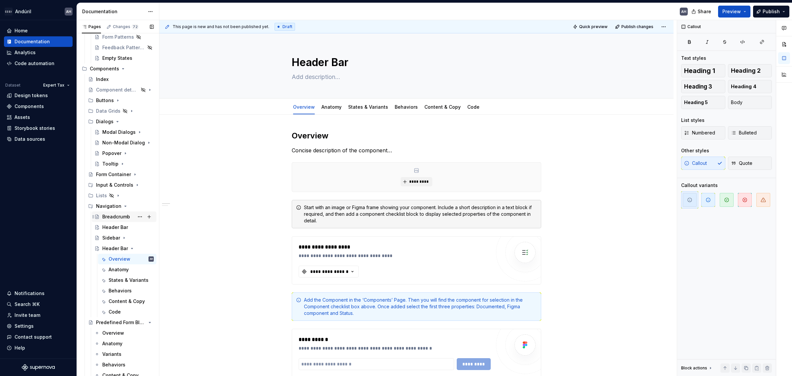
type textarea "*"
type textarea "Header Bar"
click at [108, 225] on div "Header Bar" at bounding box center [115, 227] width 26 height 7
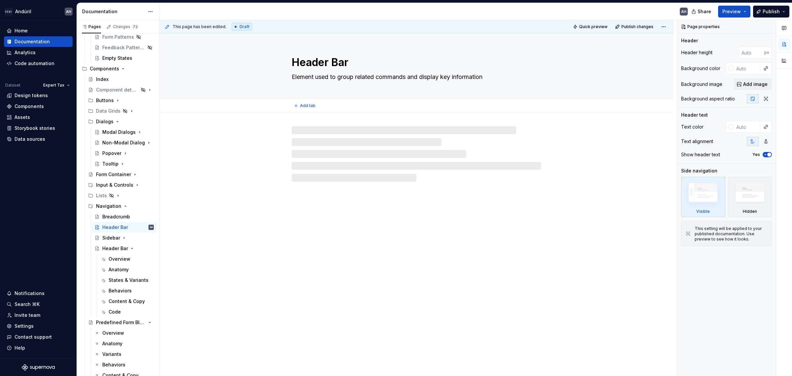
click at [359, 78] on textarea "Element used to group related commands and display key information" at bounding box center [416, 77] width 250 height 11
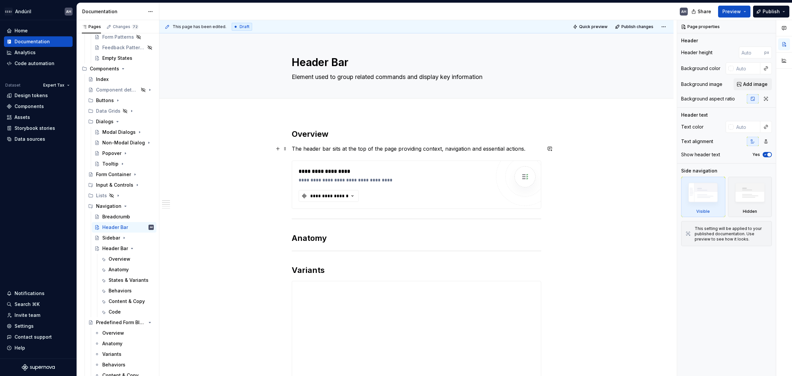
click at [358, 149] on p "The header bar sits at the top of the page providing context, navigation and es…" at bounding box center [417, 149] width 250 height 8
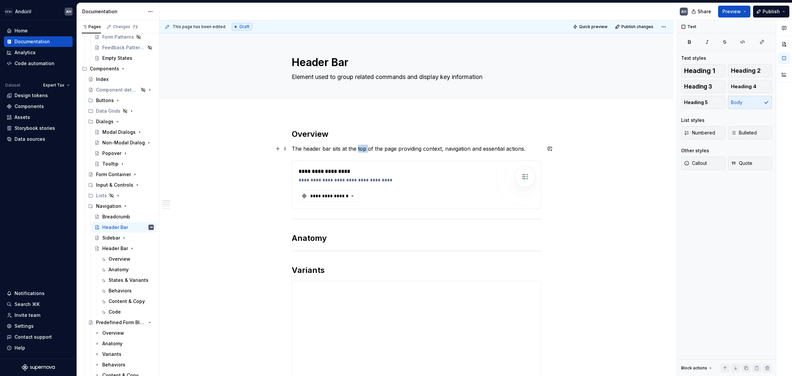
click at [358, 149] on p "The header bar sits at the top of the page providing context, navigation and es…" at bounding box center [417, 149] width 250 height 8
copy p "The header bar sits at the top of the page providing context, navigation and es…"
click at [135, 228] on button "Page tree" at bounding box center [139, 227] width 9 height 9
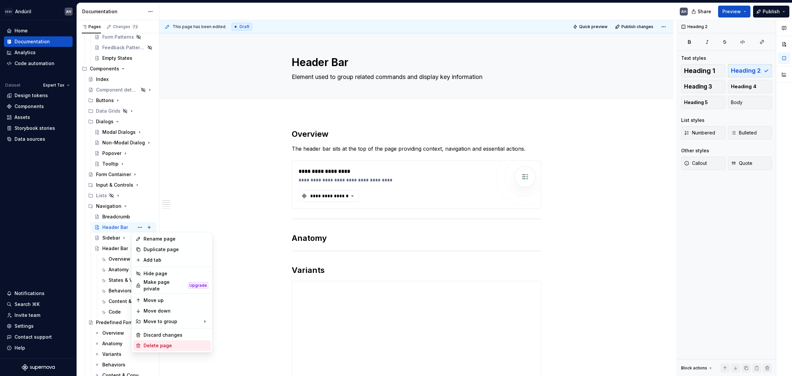
click at [158, 340] on div "Delete page" at bounding box center [172, 345] width 78 height 11
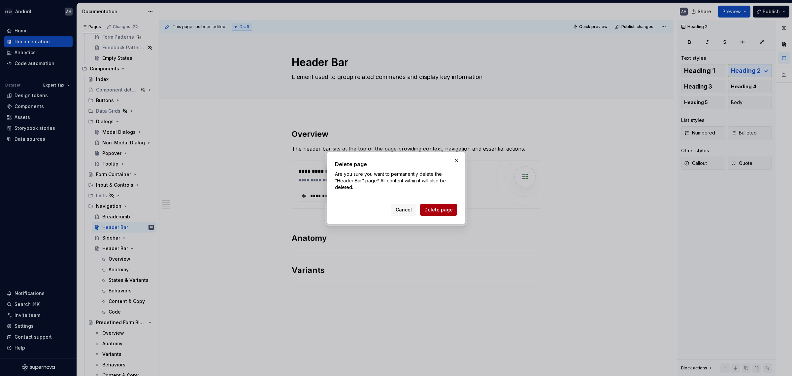
click at [441, 207] on span "Delete page" at bounding box center [439, 209] width 28 height 7
type textarea "*"
type textarea "Toolbar"
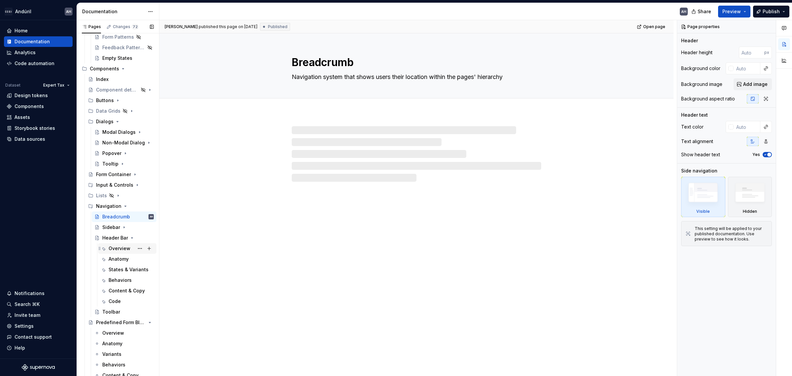
click at [121, 252] on div "Overview" at bounding box center [131, 248] width 45 height 9
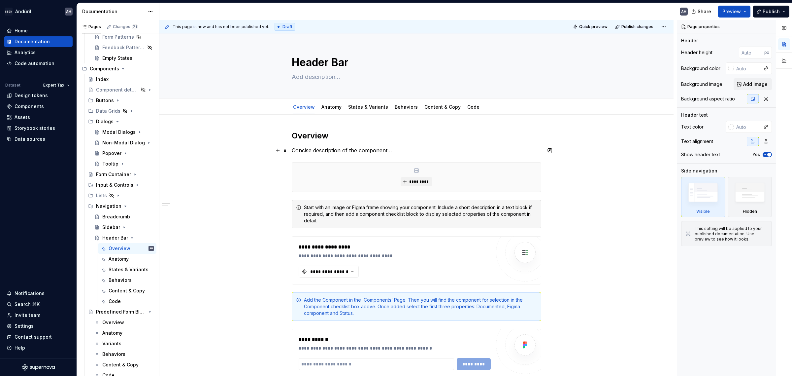
type textarea "*"
click at [319, 150] on p "Concise description of the component…" at bounding box center [417, 150] width 250 height 8
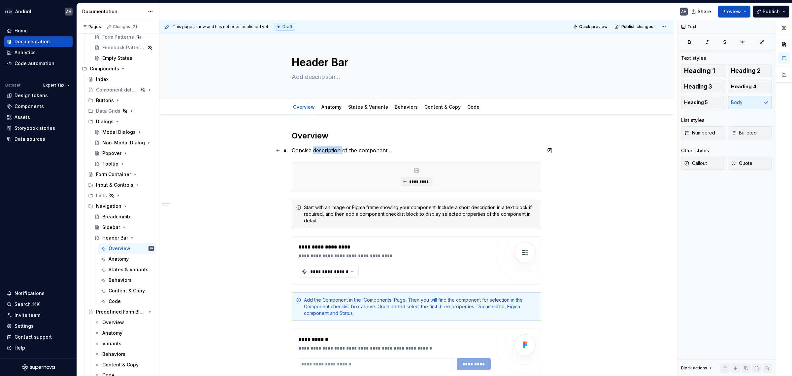
click at [319, 150] on p "Concise description of the component…" at bounding box center [417, 150] width 250 height 8
click at [527, 151] on p "The header bar sits at the top of the page providing context, navigation and es…" at bounding box center [417, 150] width 250 height 8
click at [341, 148] on p "The header bar sits at the top of the page providing context, navigation and es…" at bounding box center [417, 150] width 250 height 8
click at [346, 153] on p "The header bar sits at the top of the page providing context, navigation and es…" at bounding box center [417, 150] width 250 height 8
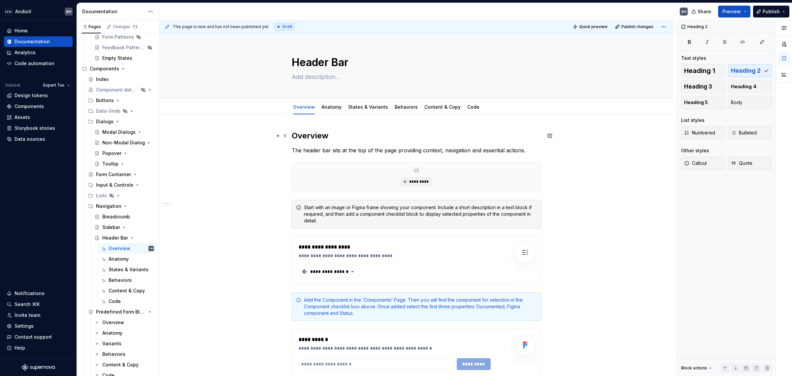
click at [347, 135] on h2 "Overview" at bounding box center [417, 135] width 250 height 11
type textarea "*"
